Goal: Task Accomplishment & Management: Manage account settings

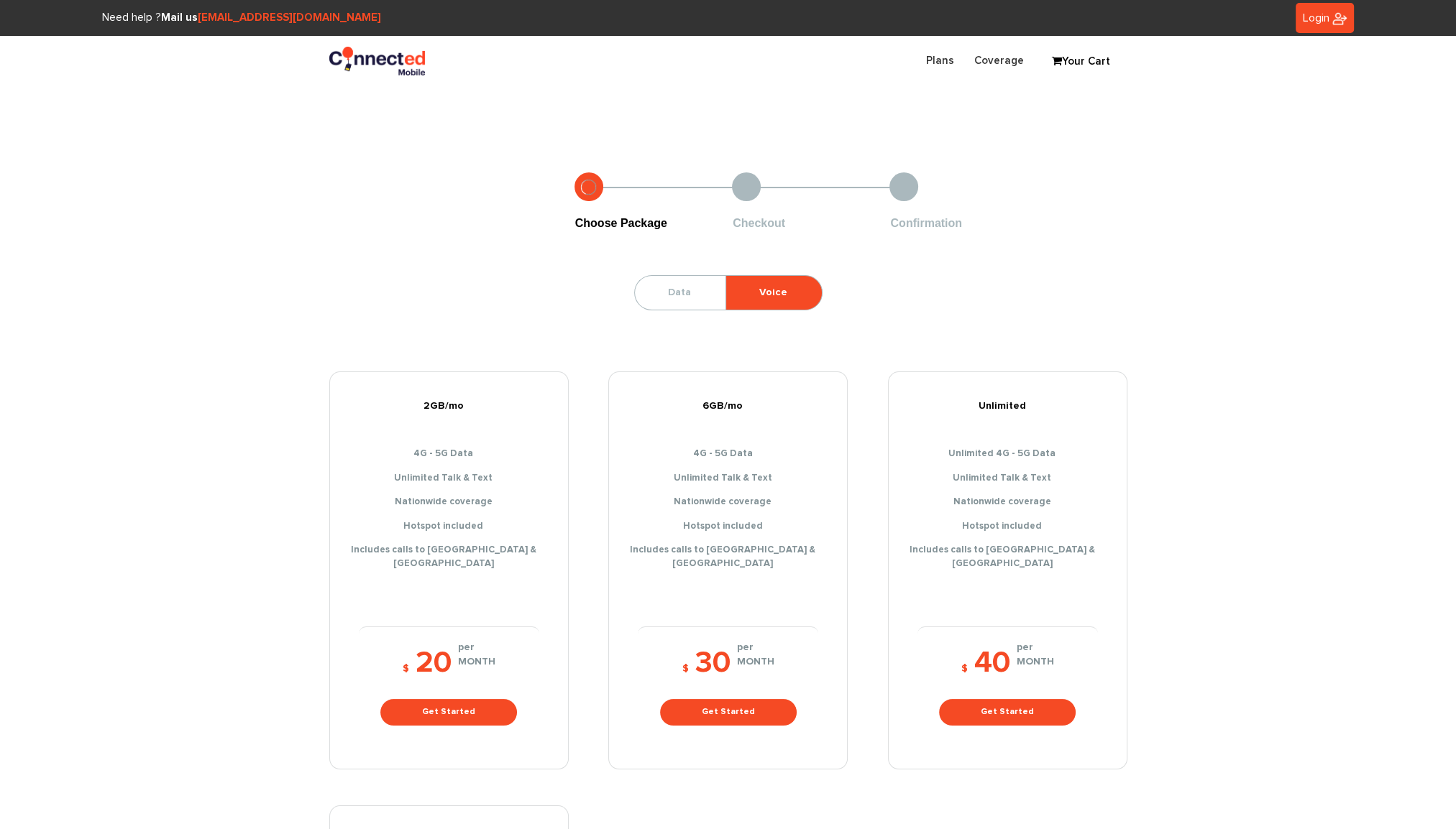
type input "[EMAIL_ADDRESS][DOMAIN_NAME]"
click at [1316, 13] on span "Login" at bounding box center [1316, 18] width 27 height 12
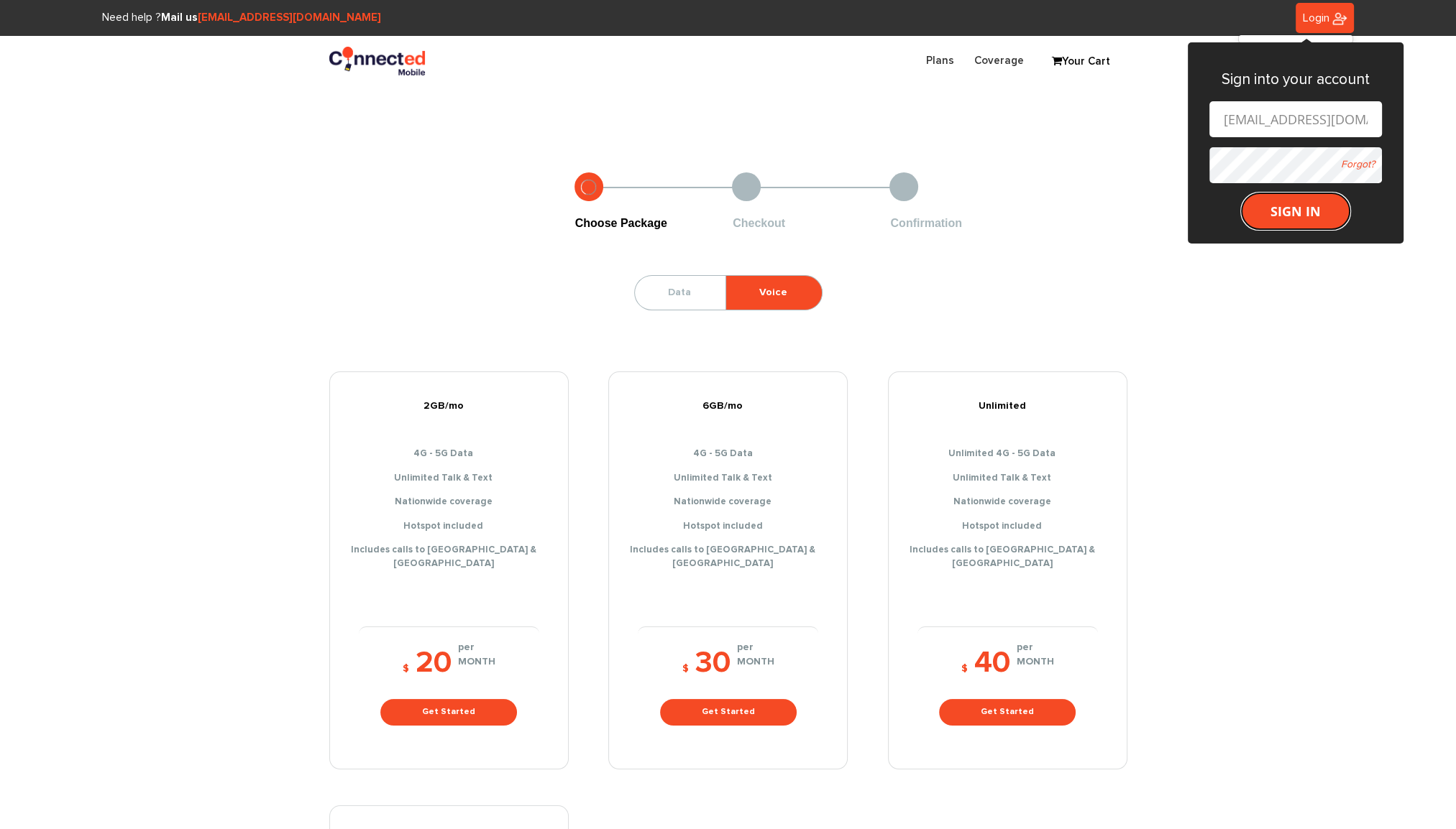
click at [1317, 200] on button "SIGN IN" at bounding box center [1295, 211] width 108 height 36
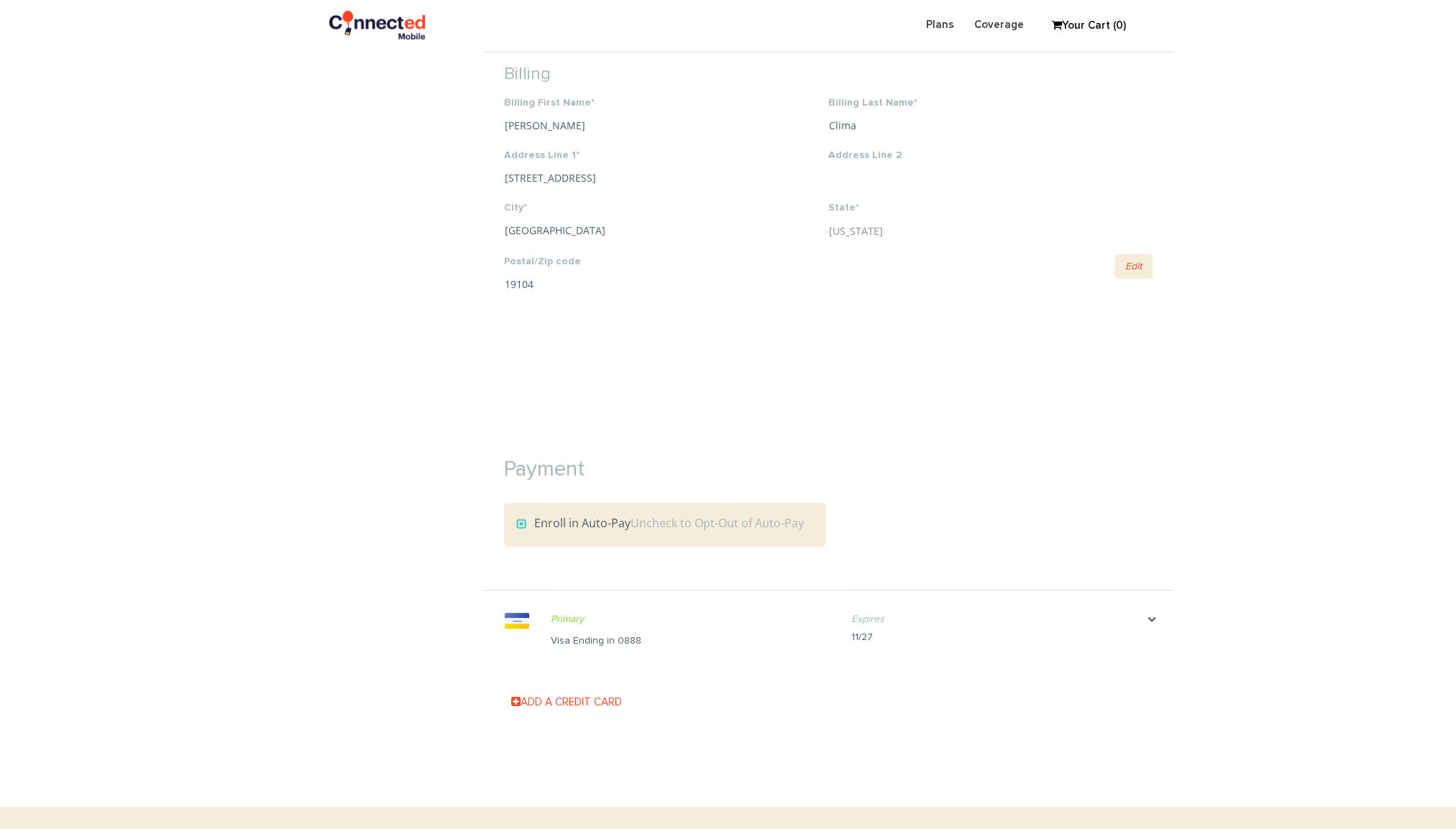
scroll to position [1221, 0]
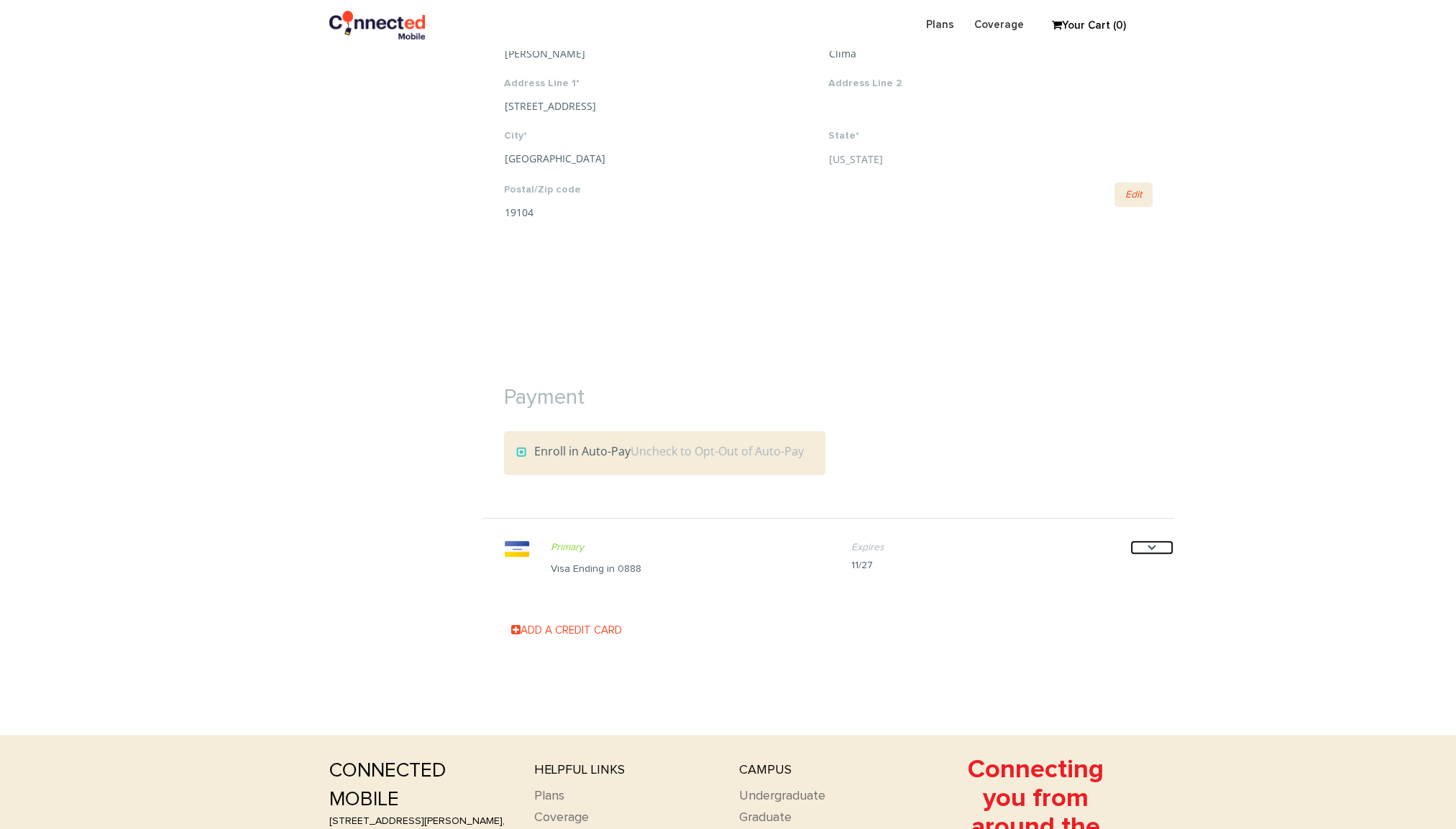
click at [1148, 549] on icon "." at bounding box center [1151, 547] width 43 height 14
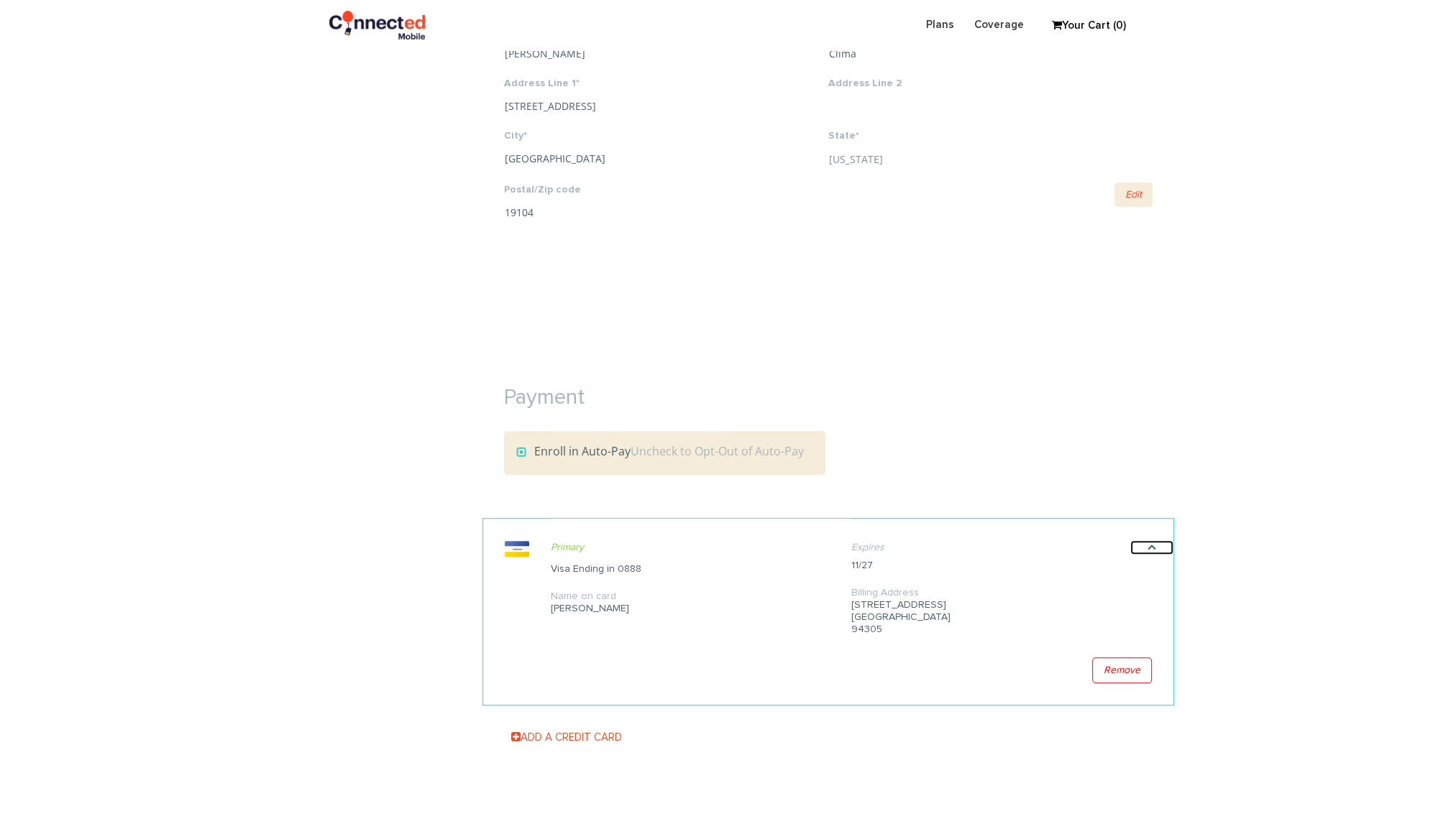
click at [1148, 549] on icon "." at bounding box center [1151, 547] width 43 height 14
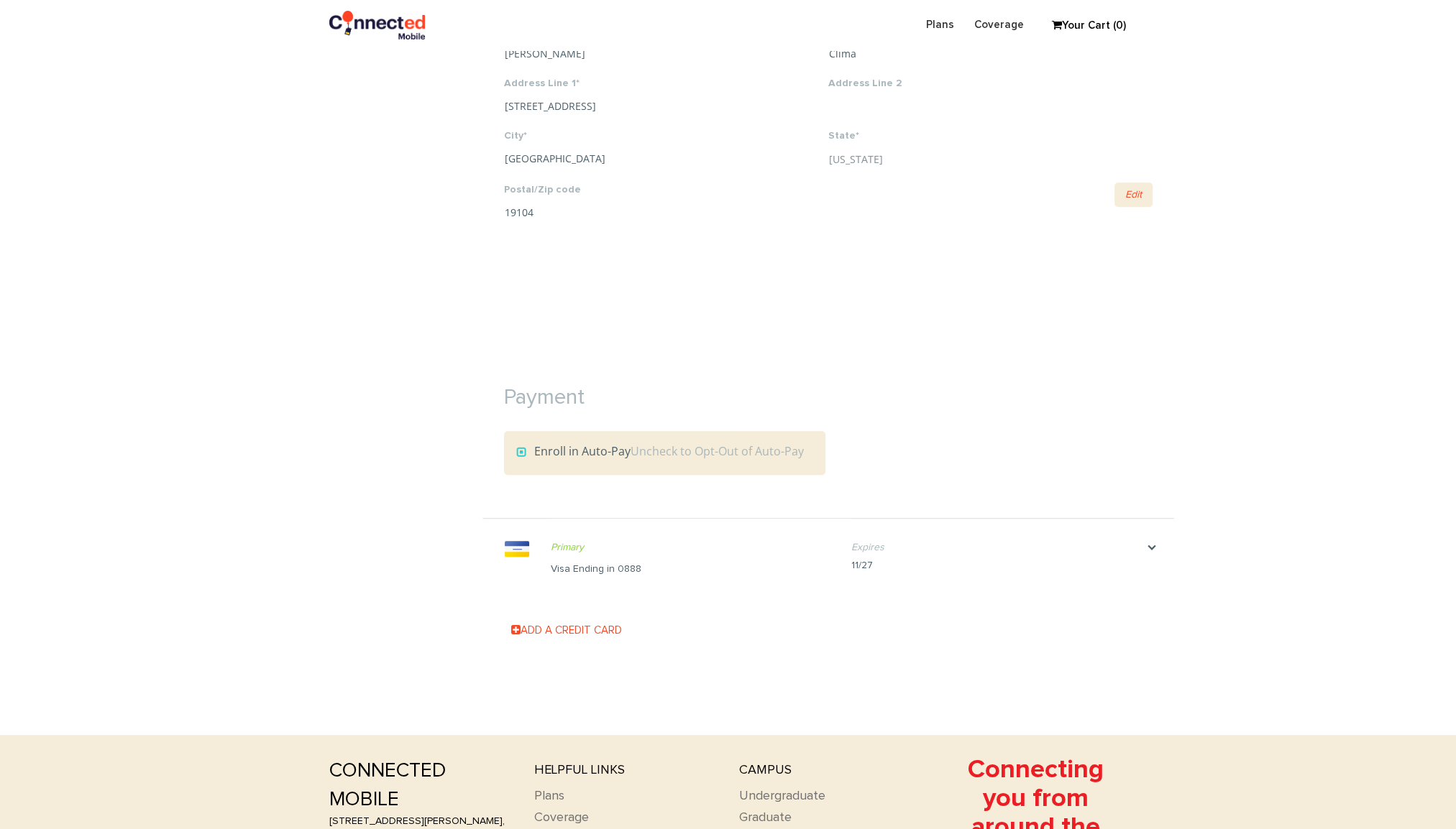
click at [525, 453] on label "Enroll in Auto-Pay Uncheck to Opt-Out of Auto-Pay" at bounding box center [660, 451] width 288 height 15
click at [0, 0] on input "Enroll in Auto-Pay Uncheck to Opt-Out of Auto-Pay" at bounding box center [0, 0] width 0 height 0
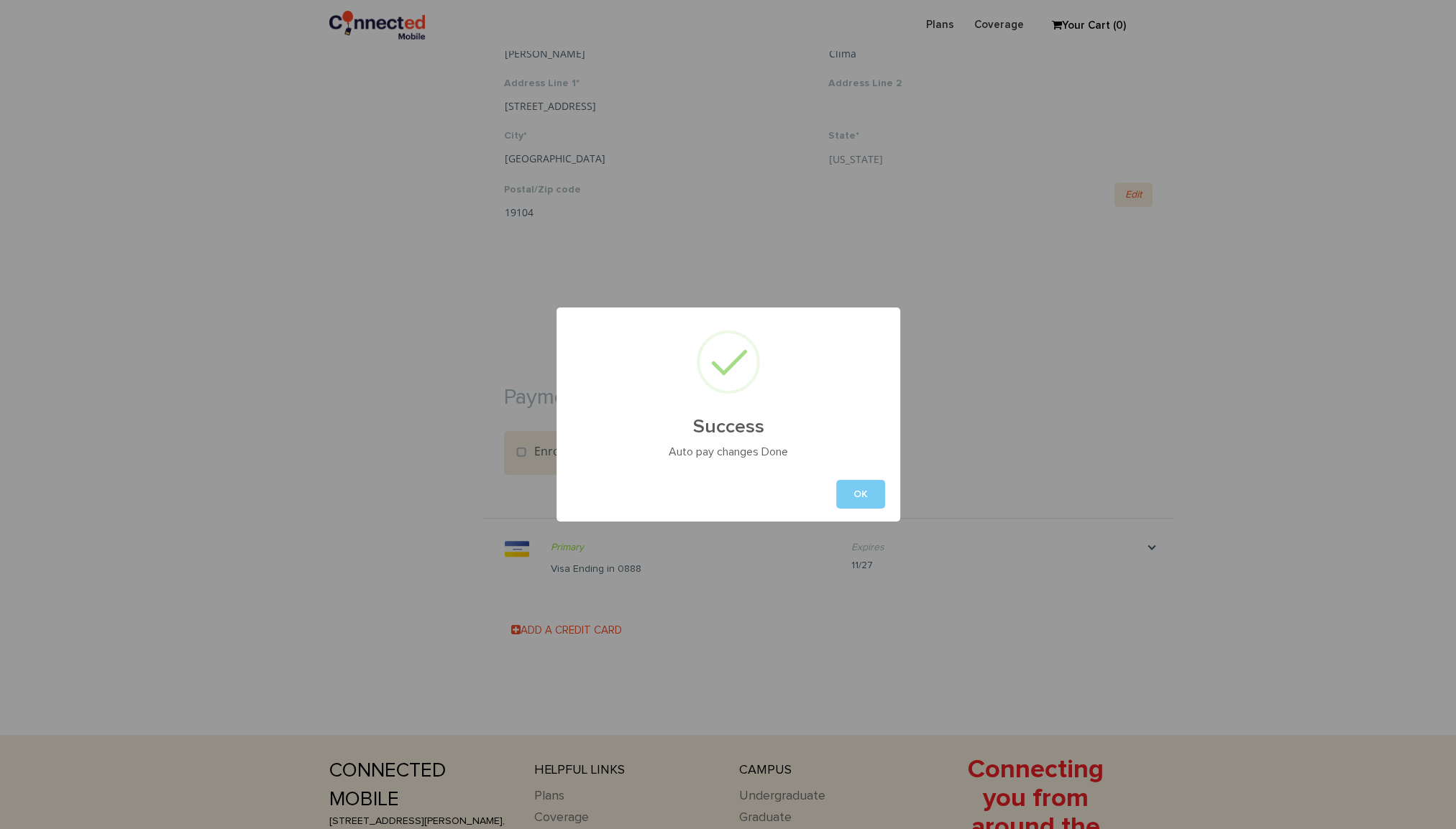
click at [868, 493] on button "OK" at bounding box center [860, 494] width 49 height 29
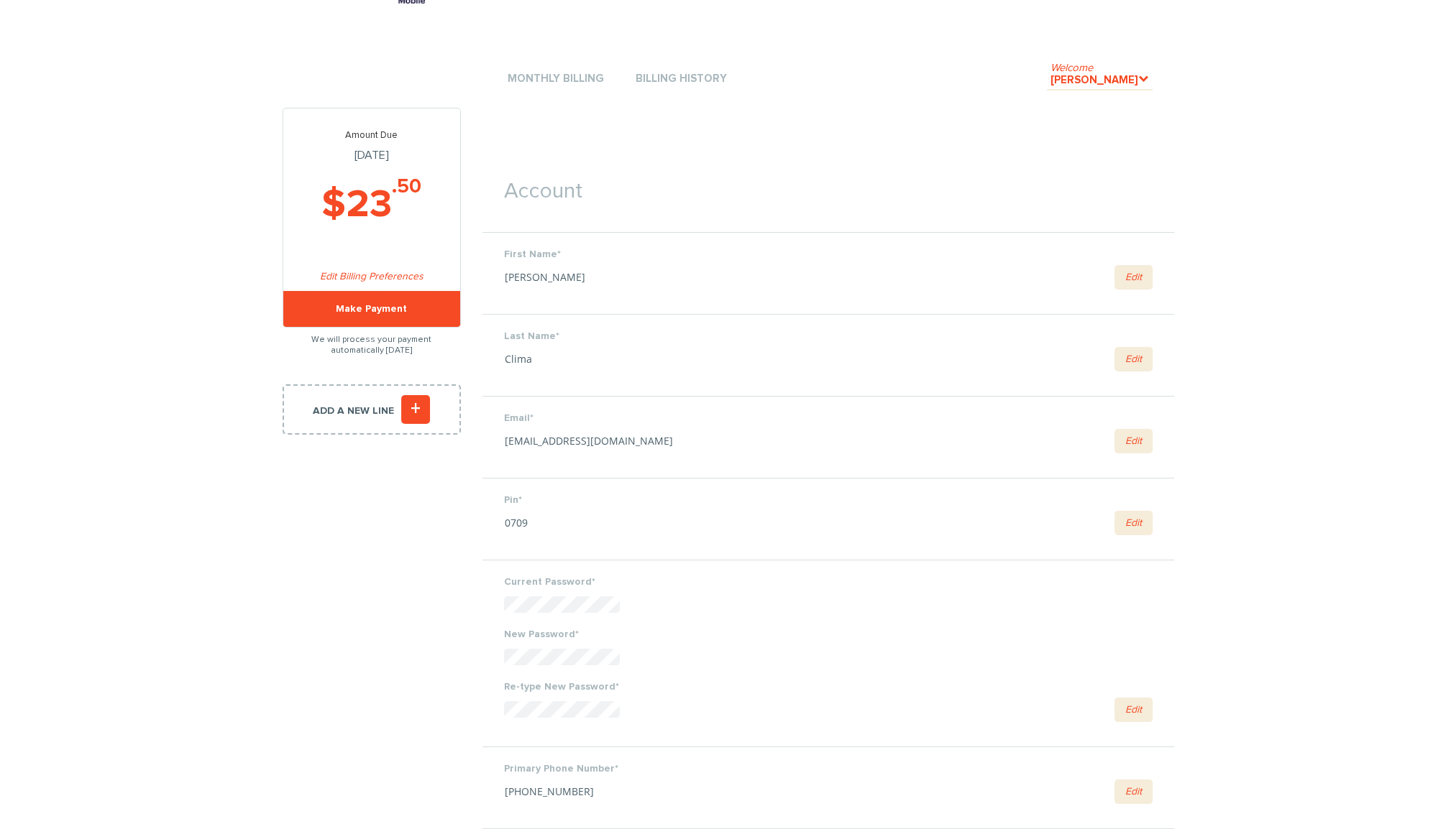
scroll to position [0, 0]
